Goal: Communication & Community: Answer question/provide support

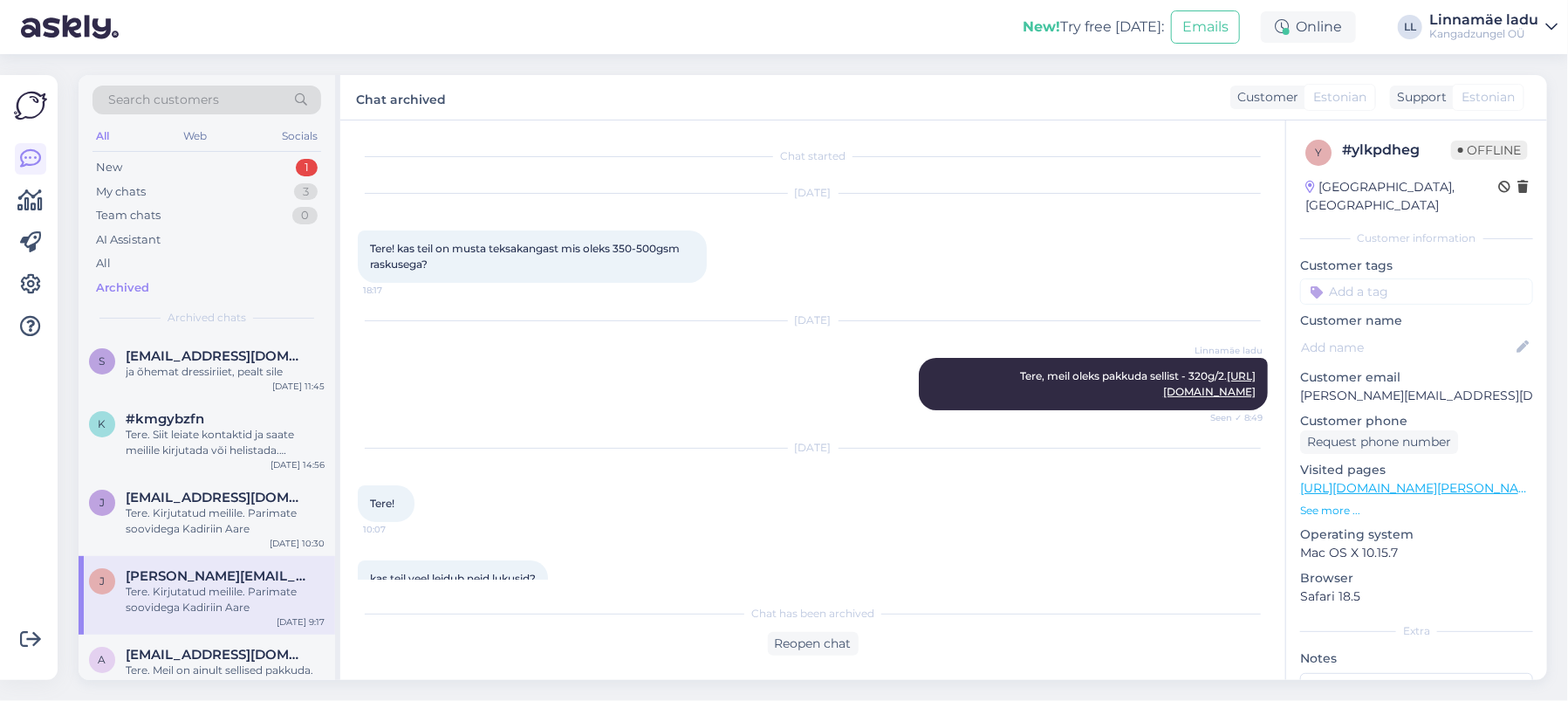
scroll to position [1051, 0]
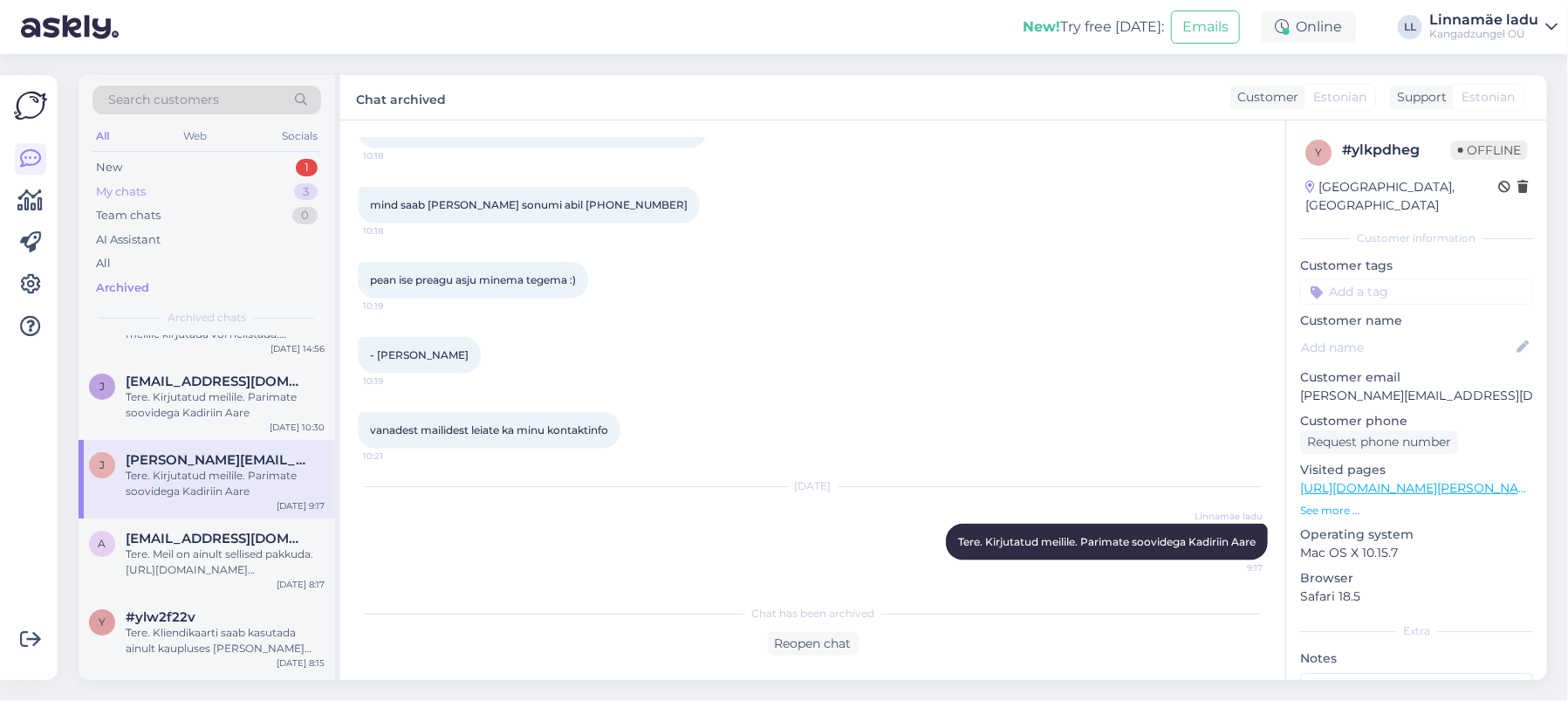
click at [224, 191] on div "My chats 3" at bounding box center [206, 192] width 229 height 24
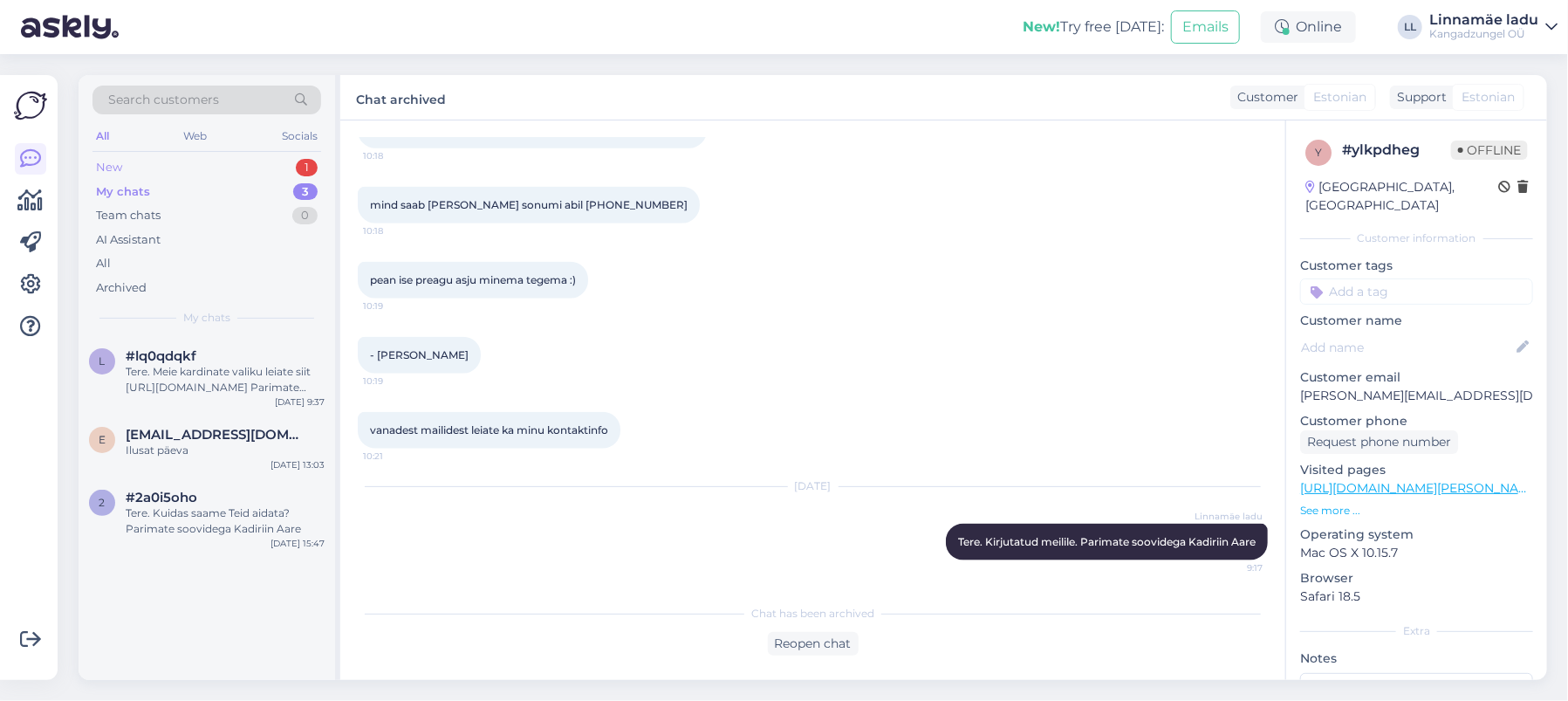
click at [233, 159] on div "New 1" at bounding box center [206, 167] width 229 height 24
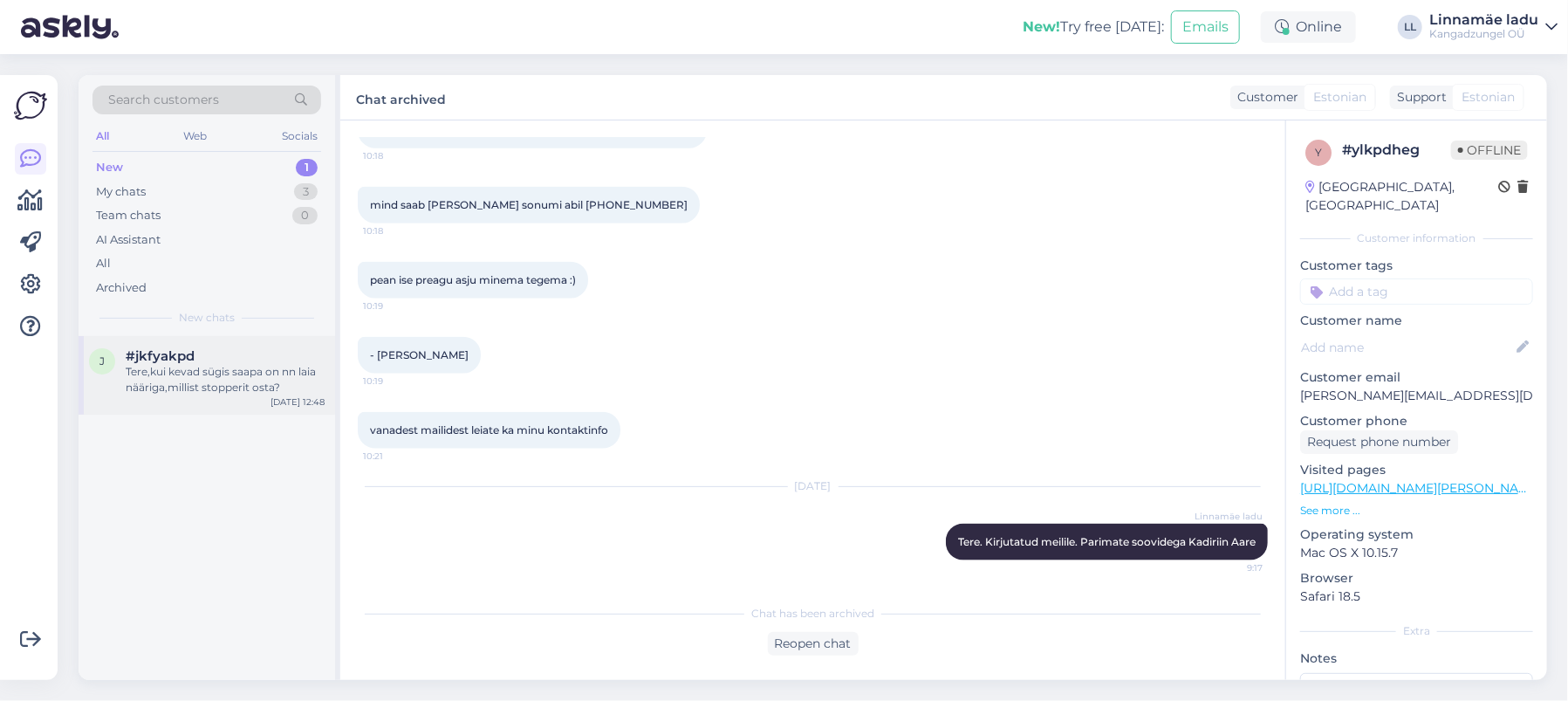
click at [255, 364] on div "Tere,kui kevad sügis saapa on nn laia nääriga,millist stopperit osta?" at bounding box center [225, 379] width 199 height 32
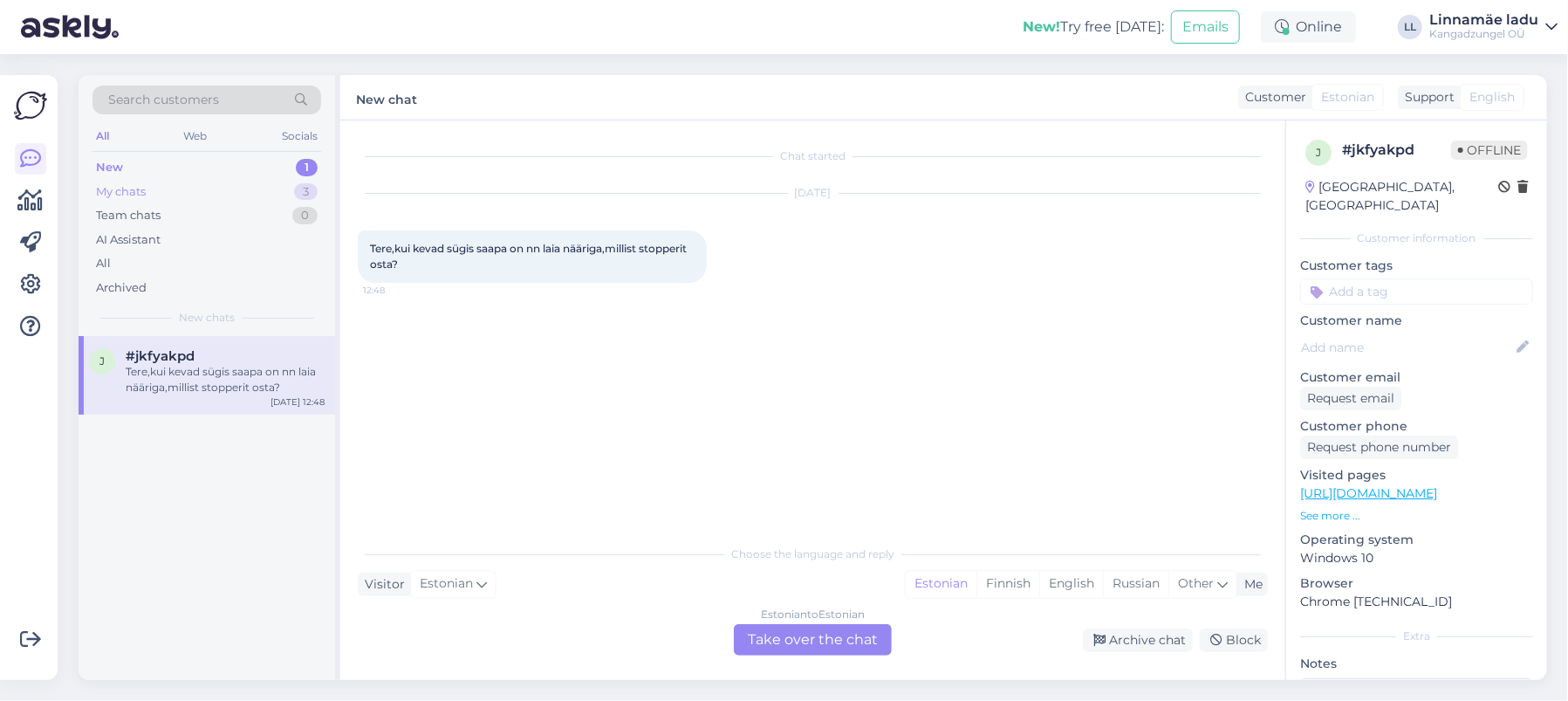
click at [212, 190] on div "My chats 3" at bounding box center [206, 192] width 229 height 24
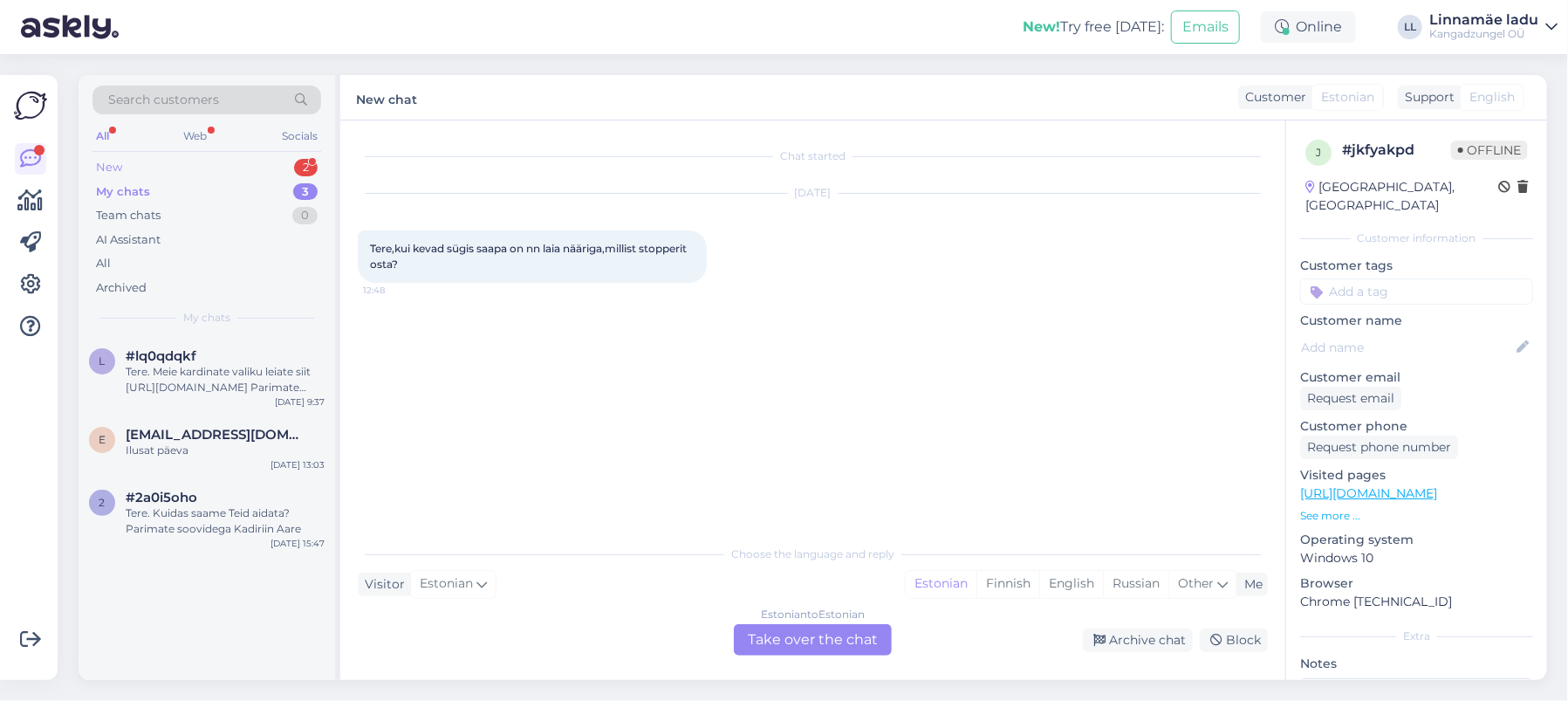
click at [254, 160] on div "New 2" at bounding box center [206, 167] width 229 height 24
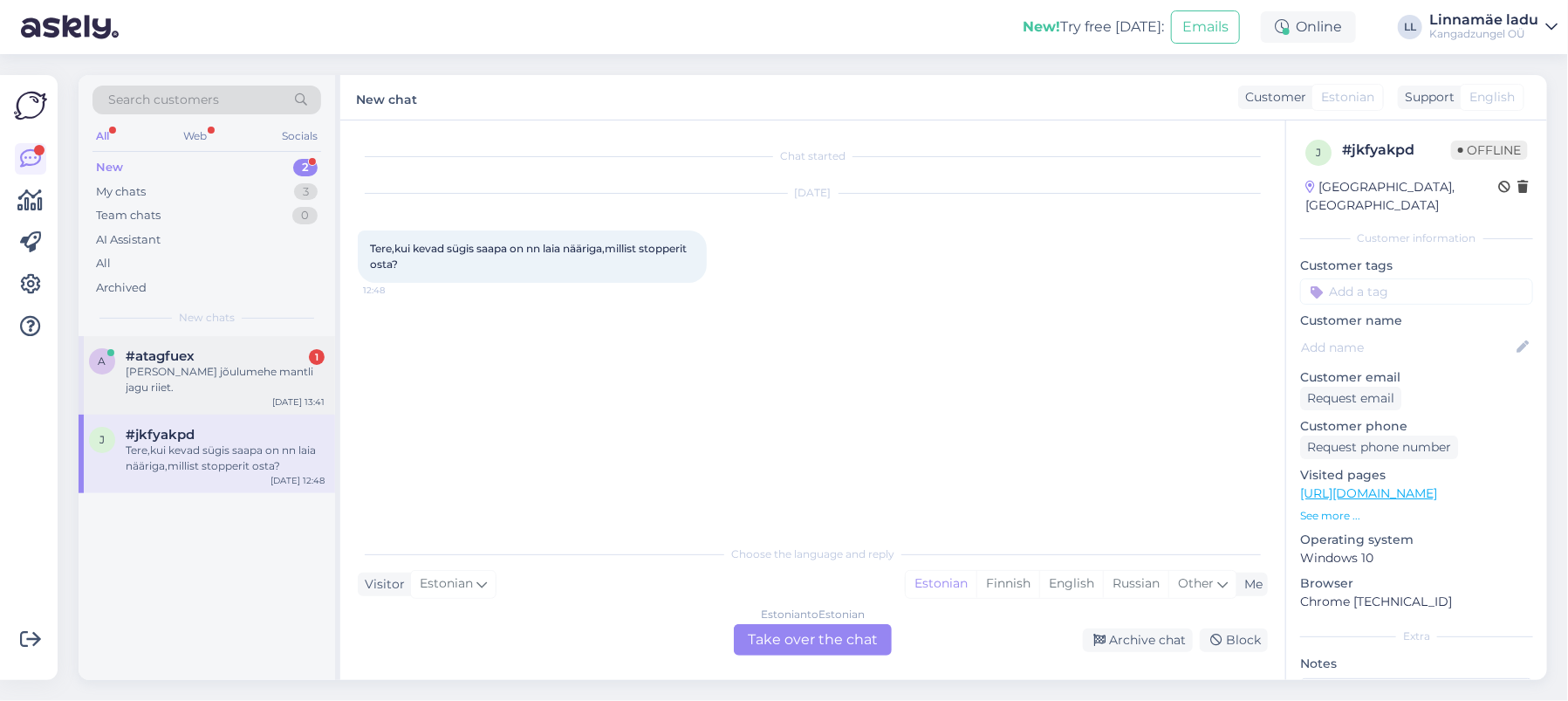
click at [252, 354] on div "#atagfuex 1" at bounding box center [225, 355] width 199 height 15
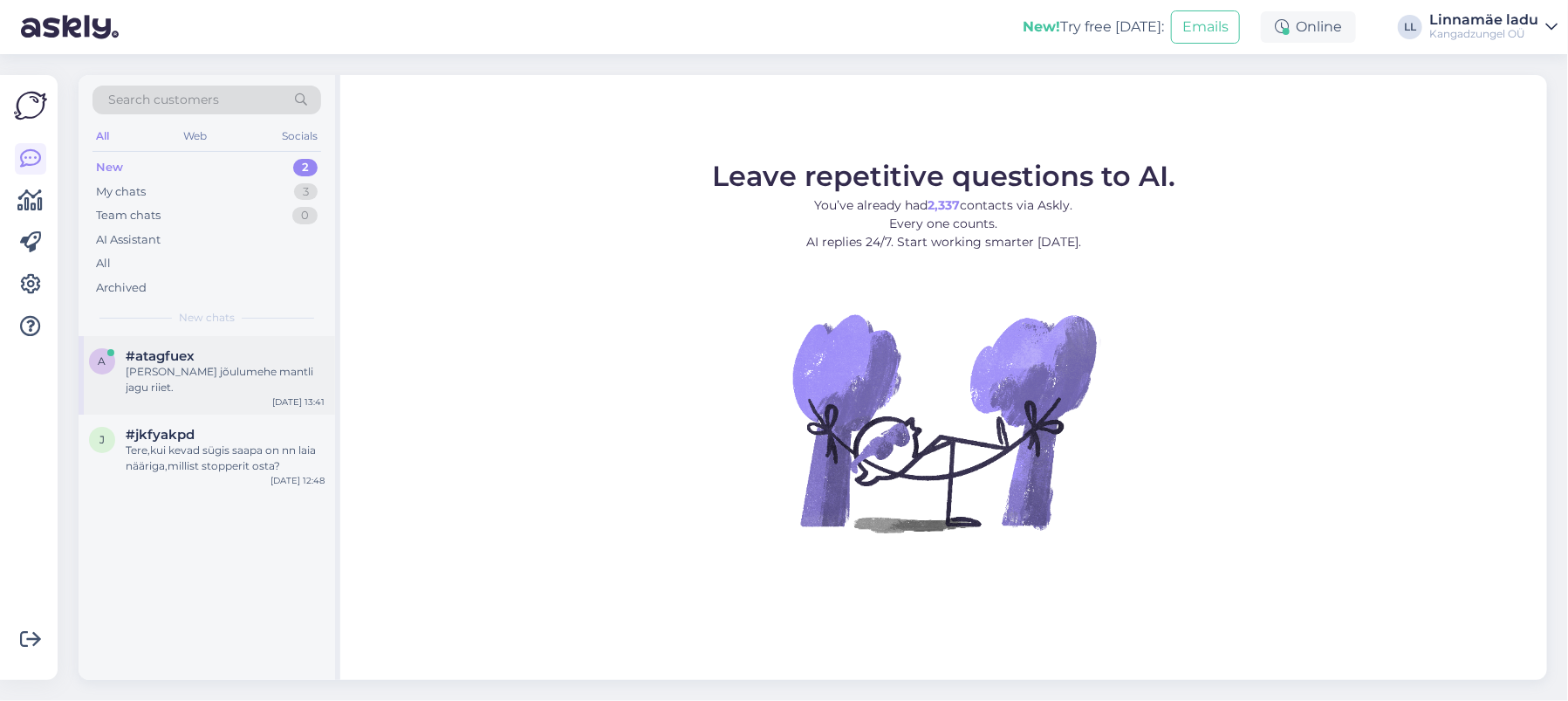
click at [224, 356] on div "#atagfuex" at bounding box center [225, 355] width 199 height 15
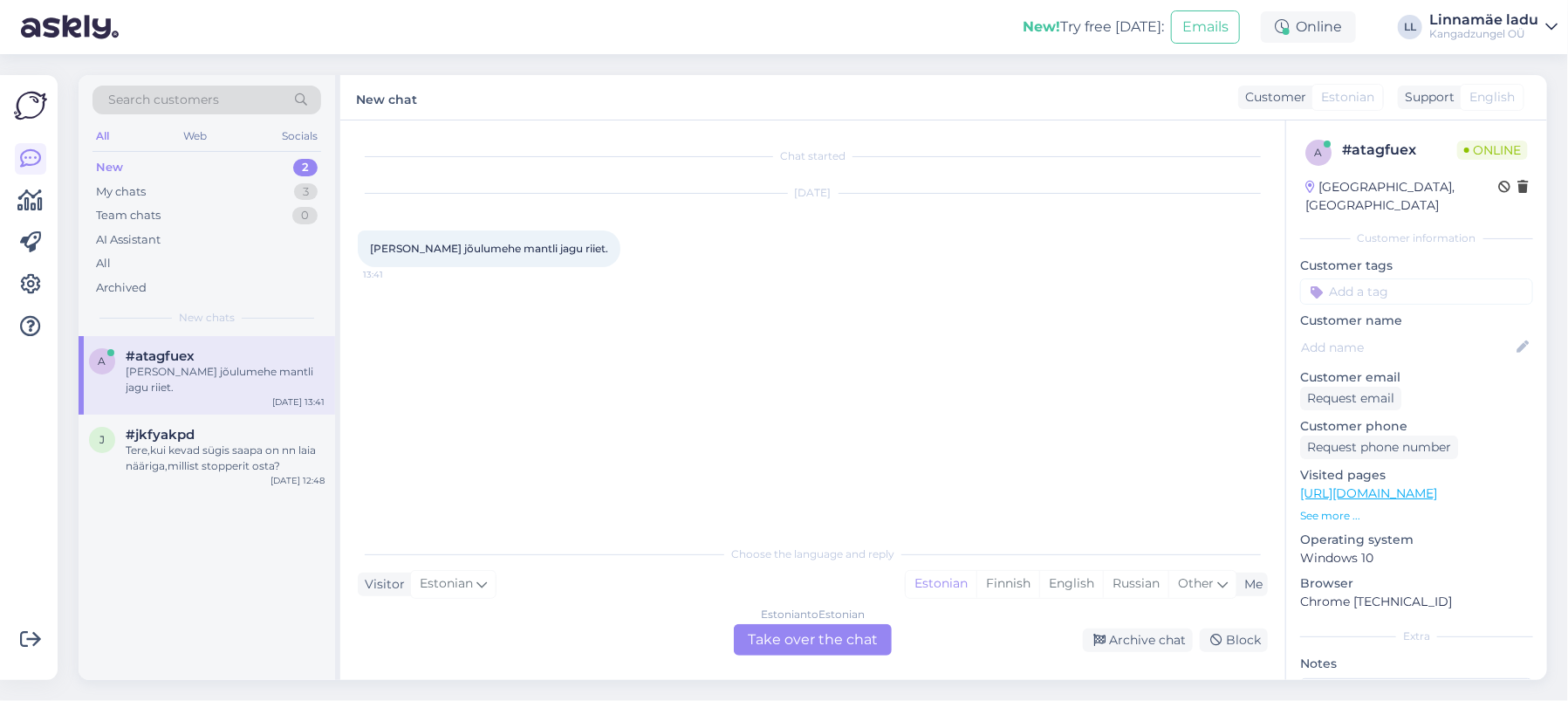
click at [821, 642] on div "Estonian to Estonian Take over the chat" at bounding box center [813, 639] width 158 height 32
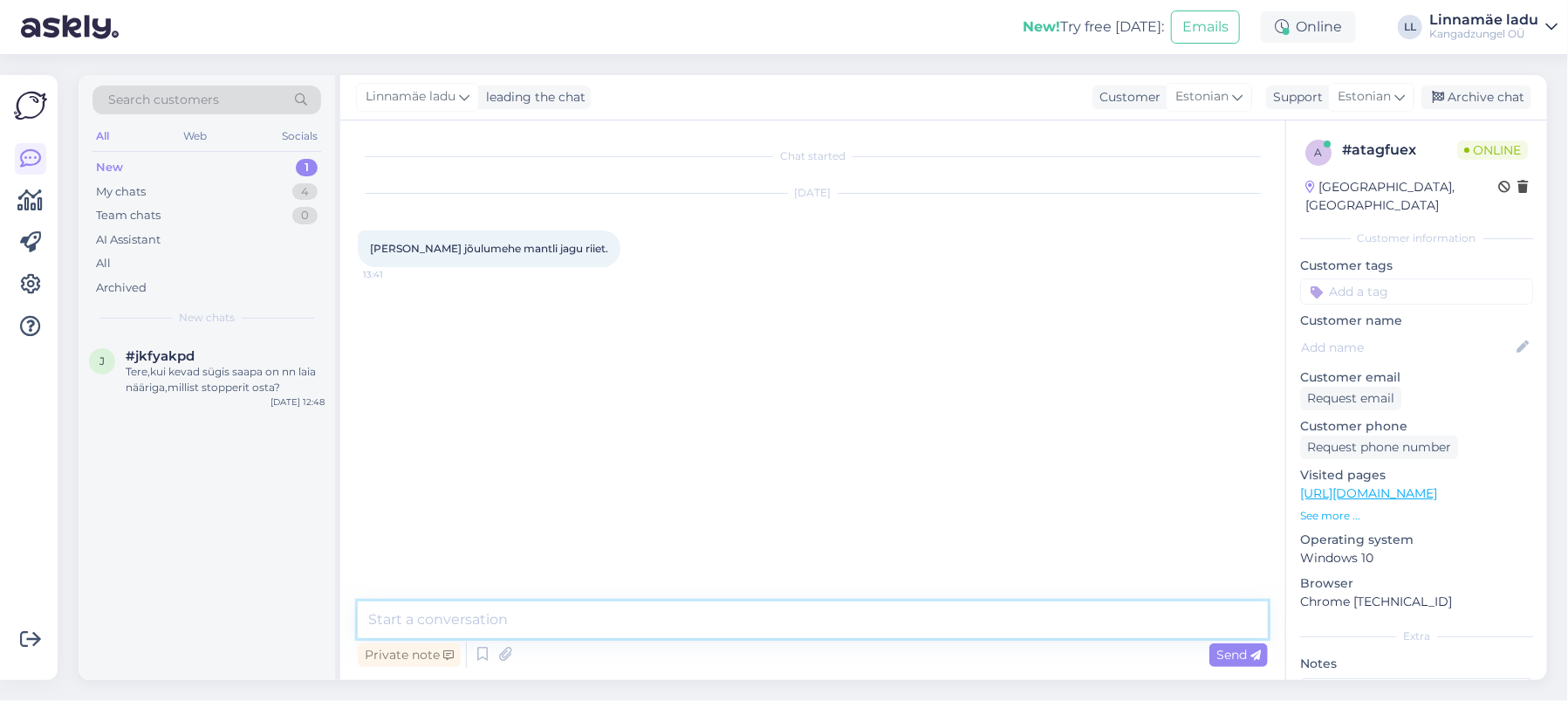
click at [558, 618] on textarea at bounding box center [813, 620] width 910 height 37
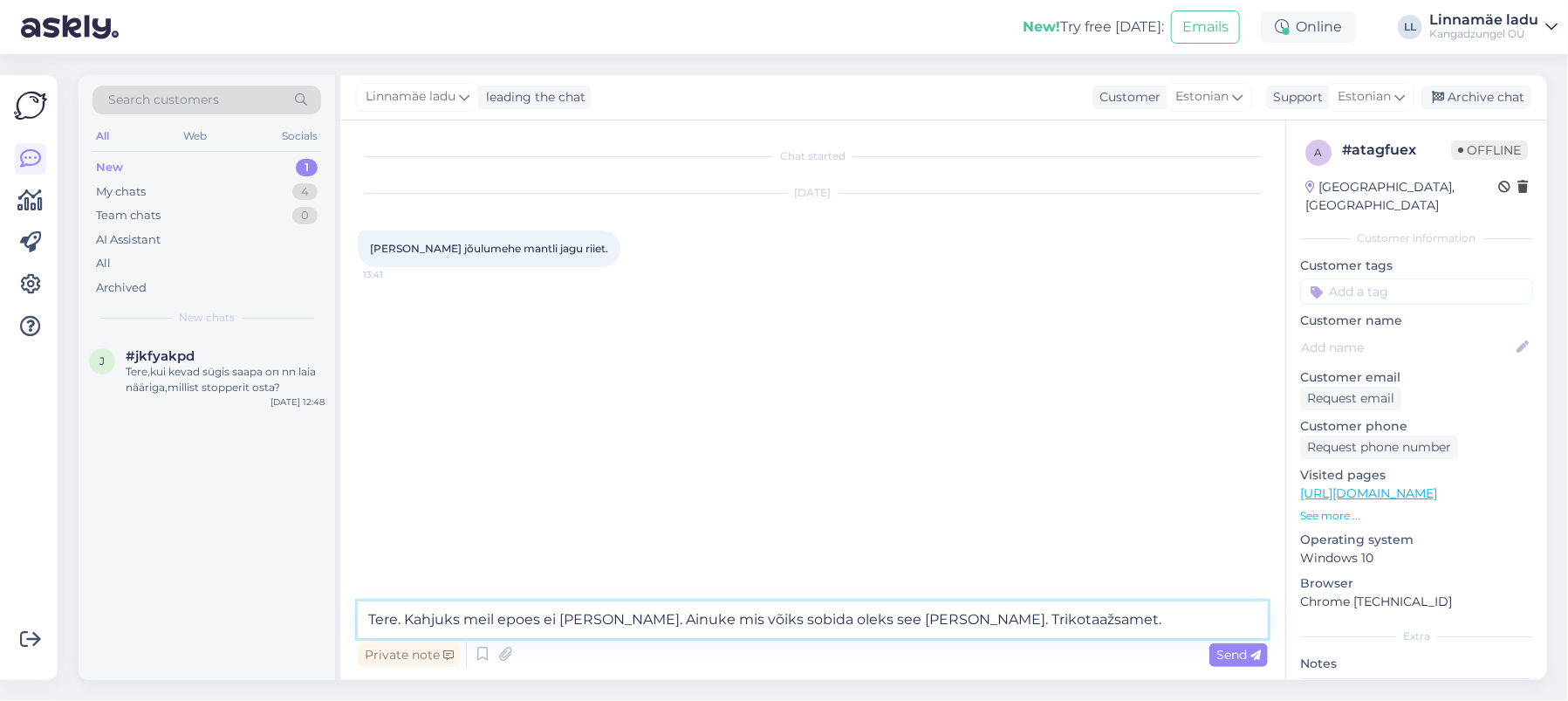
paste textarea "https://www.kangadzungel.ee/samet-lkraga-punane-8-hhm44-laius-158m"
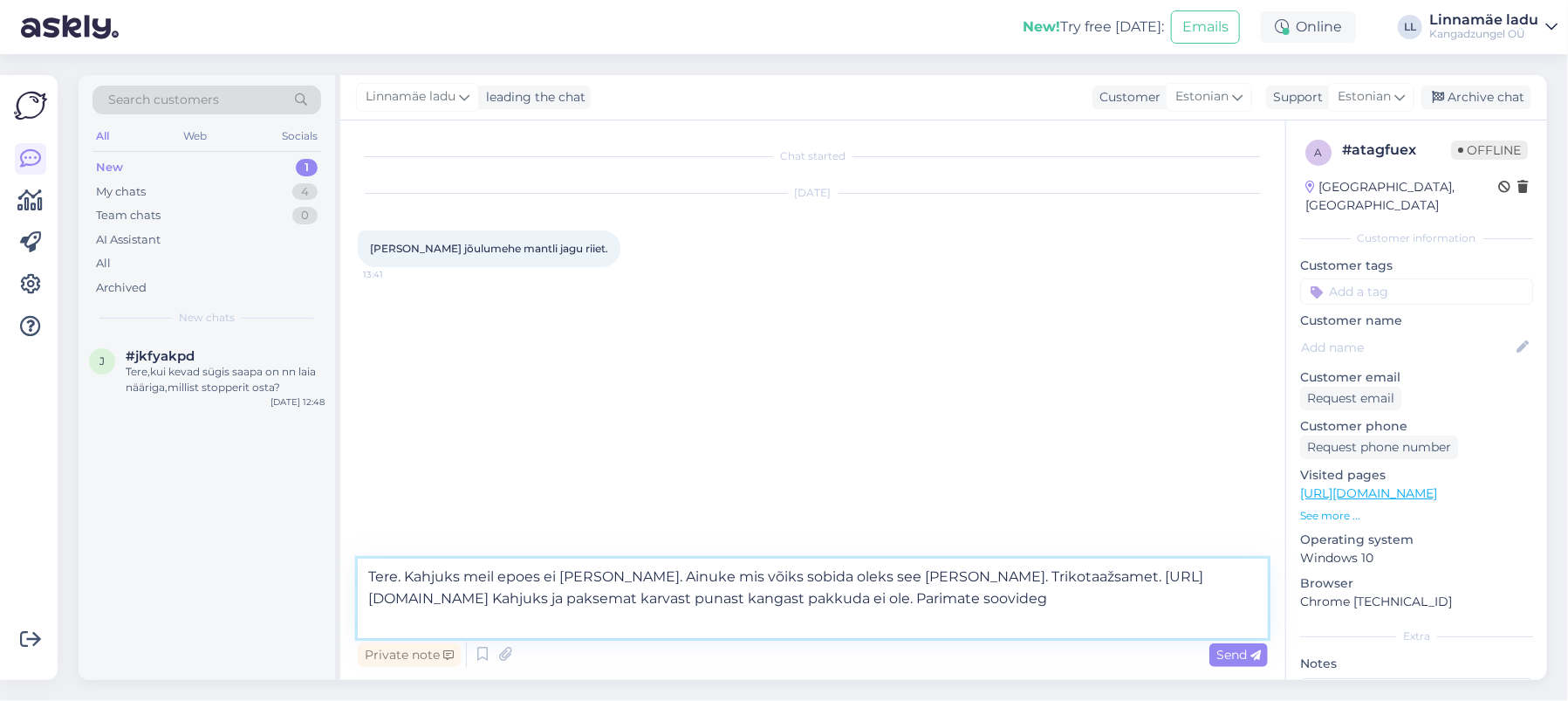
type textarea "Tere. Kahjuks meil epoes ei olegi valikut. Ainuke mis võiks sobida oleks see ka…"
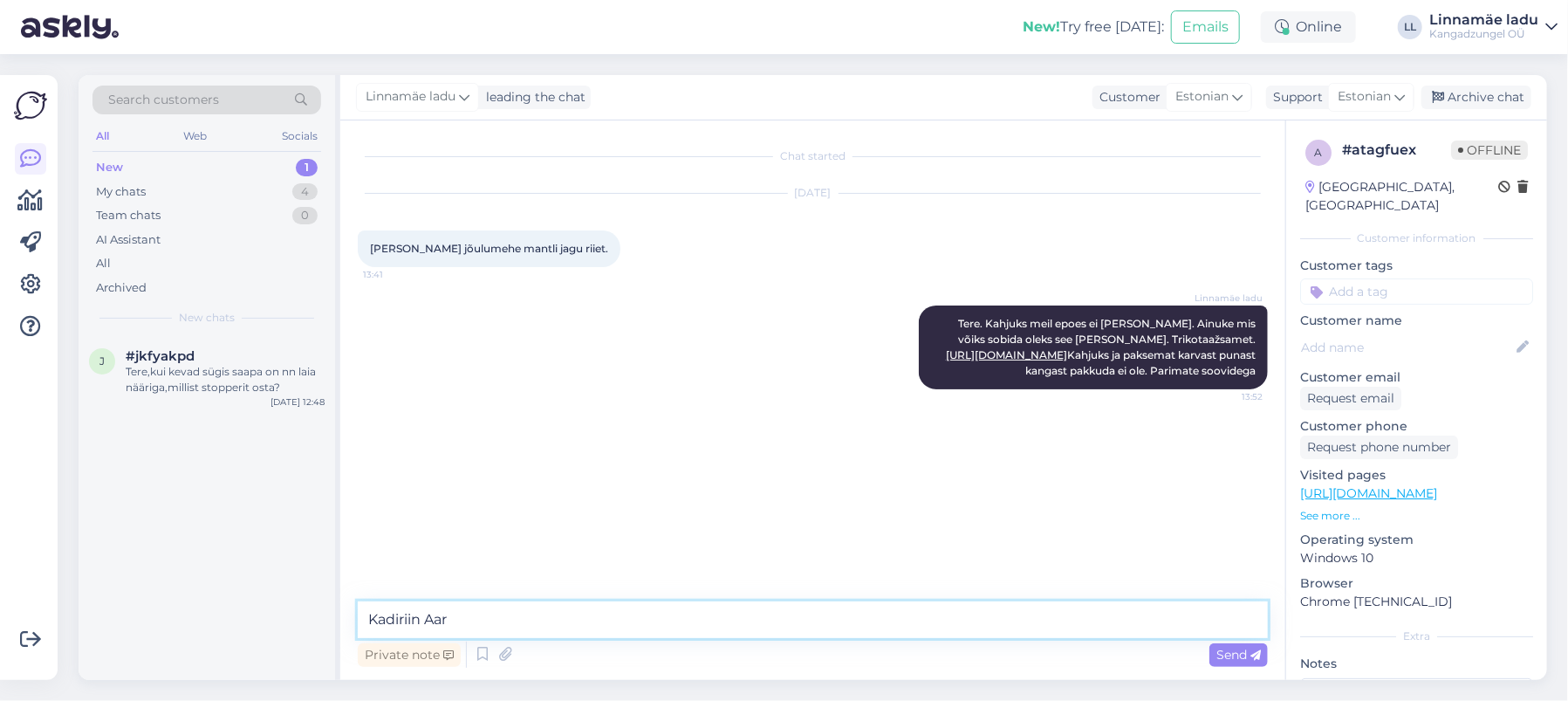
type textarea "Kadiriin Aare"
